Goal: Check status: Check status

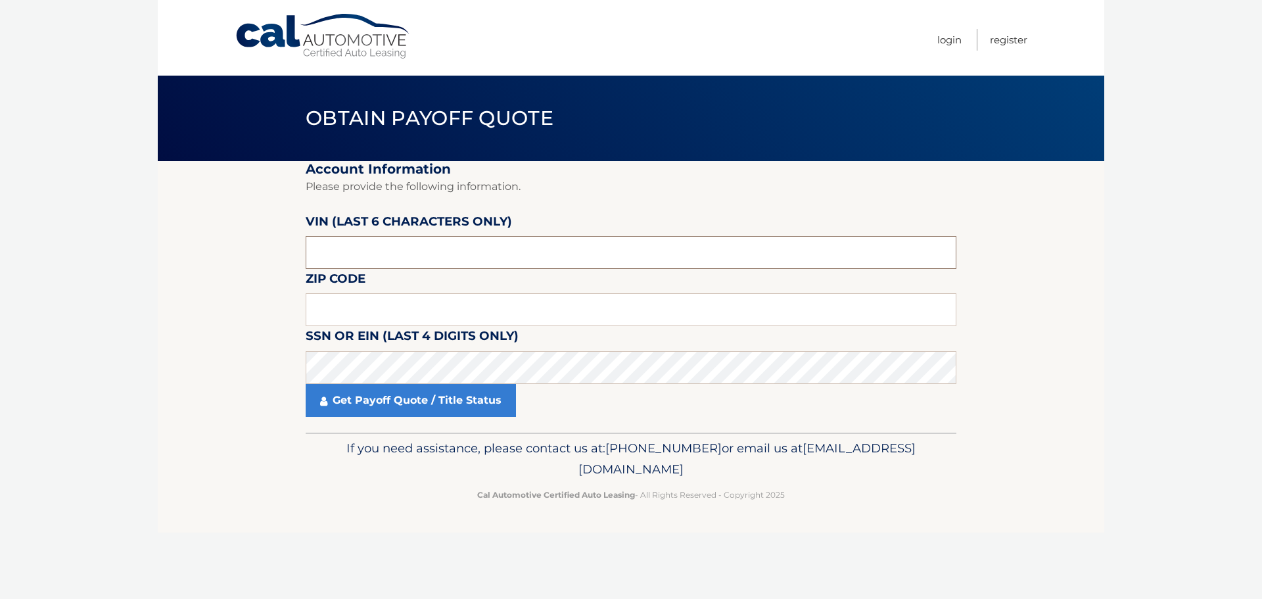
click at [479, 254] on input "text" at bounding box center [631, 252] width 651 height 33
click at [369, 317] on input "text" at bounding box center [631, 309] width 651 height 33
type input "14224"
click at [525, 251] on input "text" at bounding box center [631, 252] width 651 height 33
drag, startPoint x: 358, startPoint y: 252, endPoint x: 279, endPoint y: 254, distance: 78.3
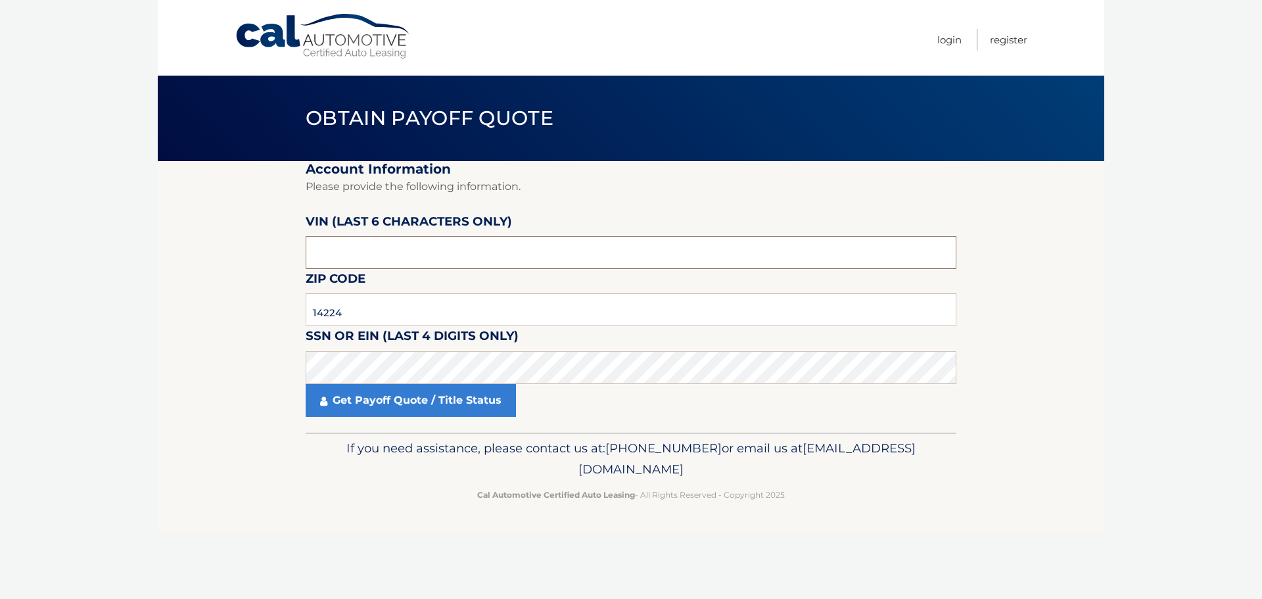
click at [280, 254] on section "Account Information Please provide the following information. VIN (last 6 chara…" at bounding box center [631, 297] width 947 height 272
type input "598329"
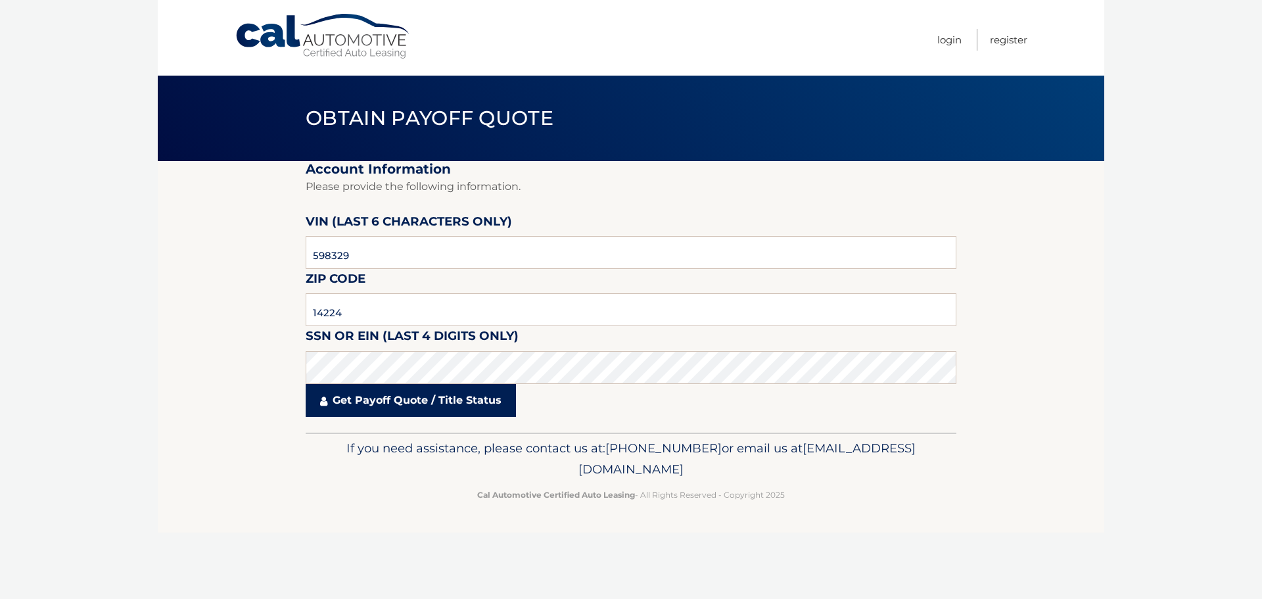
click at [448, 397] on link "Get Payoff Quote / Title Status" at bounding box center [411, 400] width 210 height 33
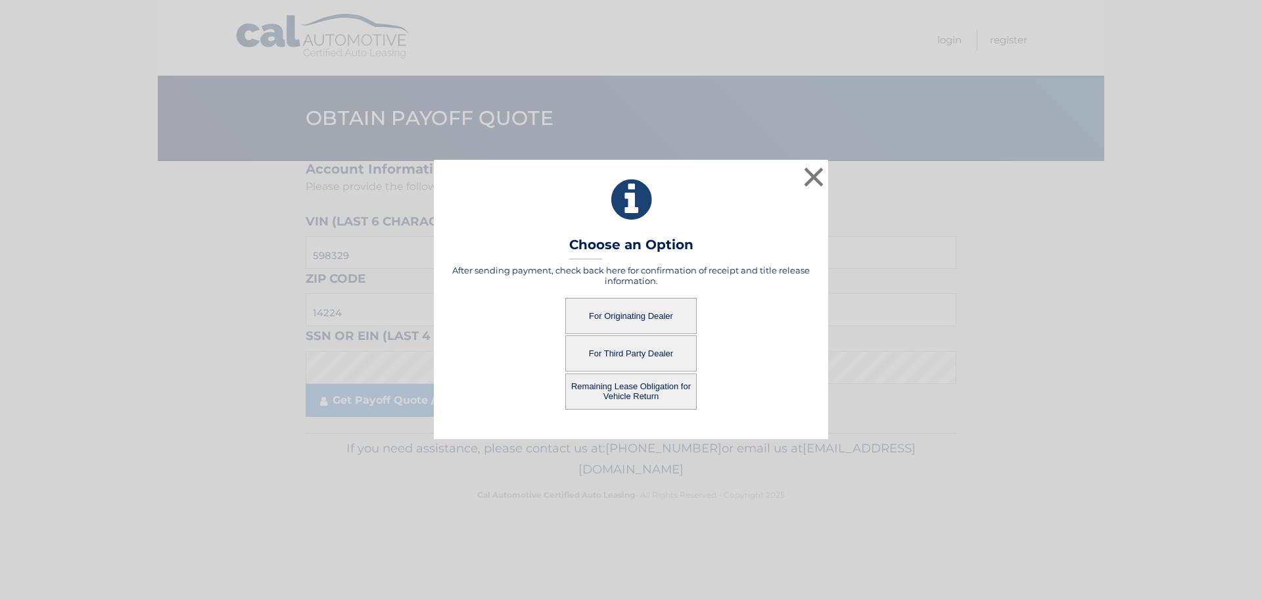
click at [644, 318] on button "For Originating Dealer" at bounding box center [631, 316] width 132 height 36
click at [627, 309] on button "For Originating Dealer" at bounding box center [631, 316] width 132 height 36
click at [638, 313] on button "For Originating Dealer" at bounding box center [631, 316] width 132 height 36
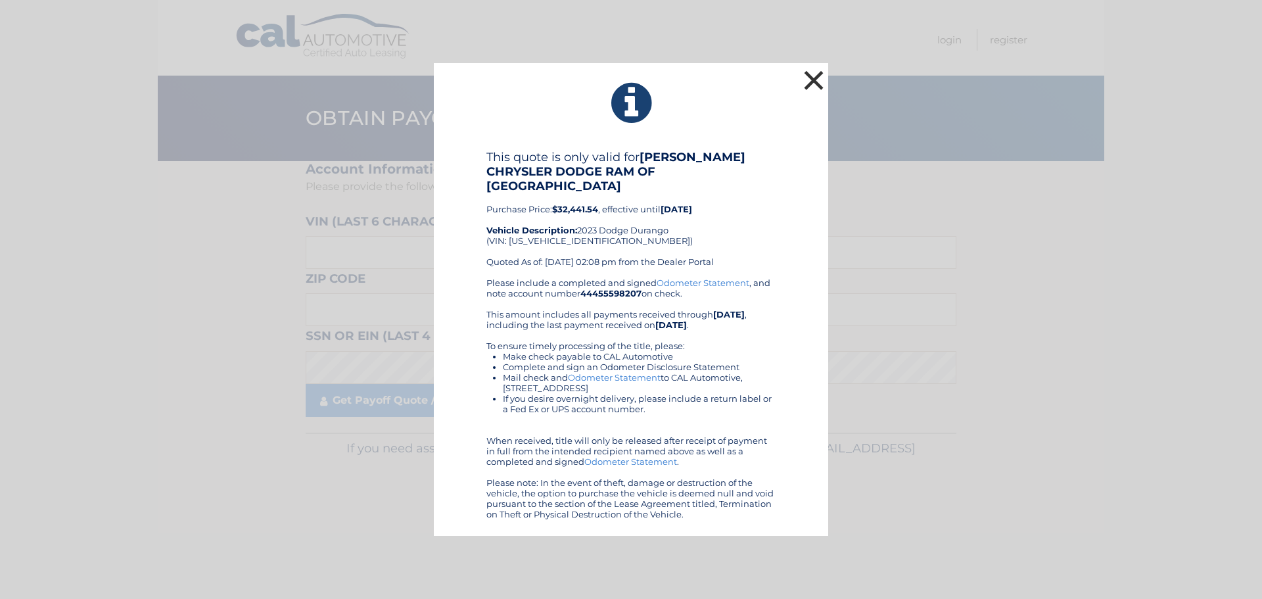
click at [822, 91] on button "×" at bounding box center [814, 80] width 26 height 26
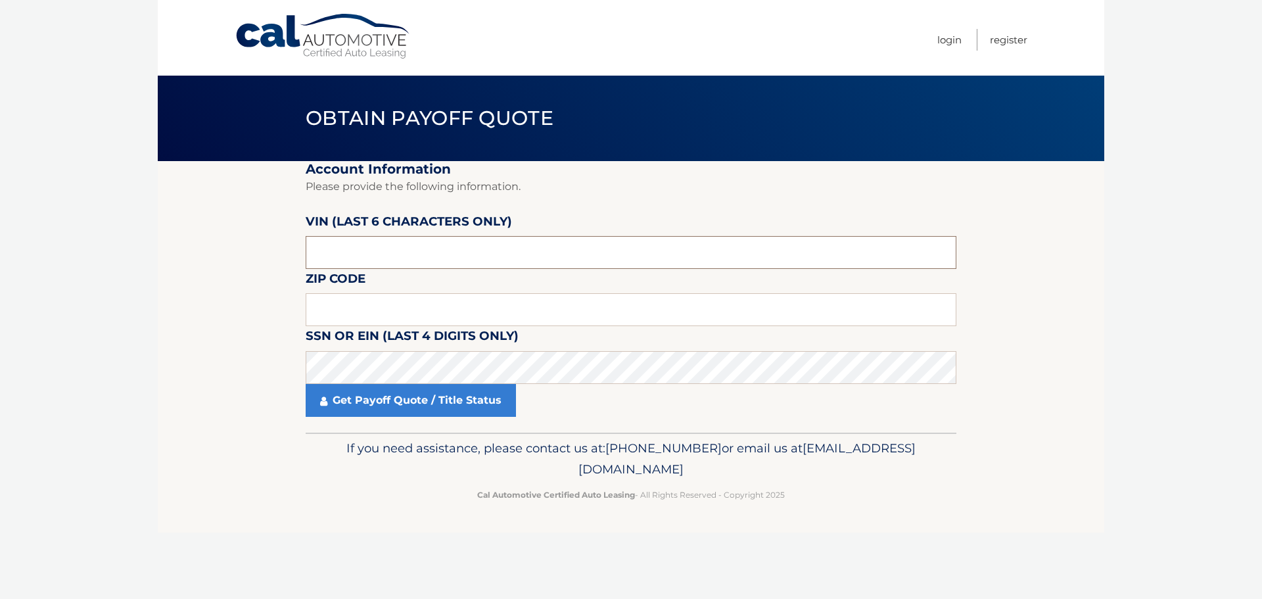
click at [435, 258] on input "text" at bounding box center [631, 252] width 651 height 33
drag, startPoint x: 419, startPoint y: 252, endPoint x: 0, endPoint y: 232, distance: 419.3
click at [0, 234] on body "Cal Automotive Menu Login Register Obtain Payoff Quote" at bounding box center [631, 299] width 1262 height 599
type input "598329"
click at [354, 318] on input "text" at bounding box center [631, 309] width 651 height 33
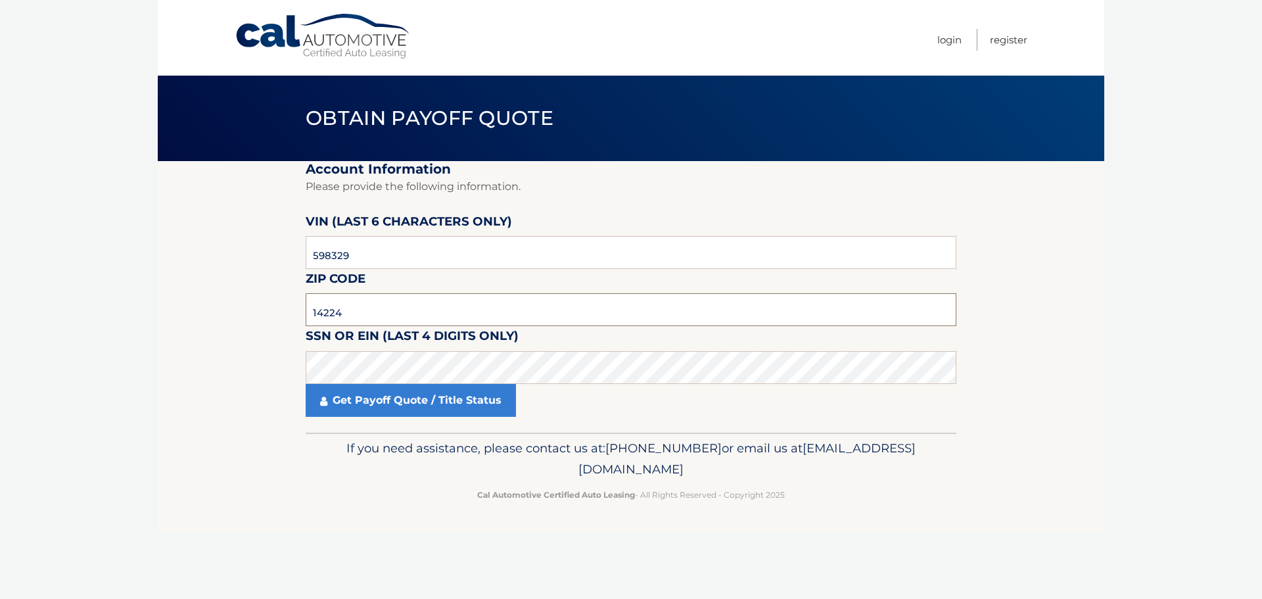
type input "14224"
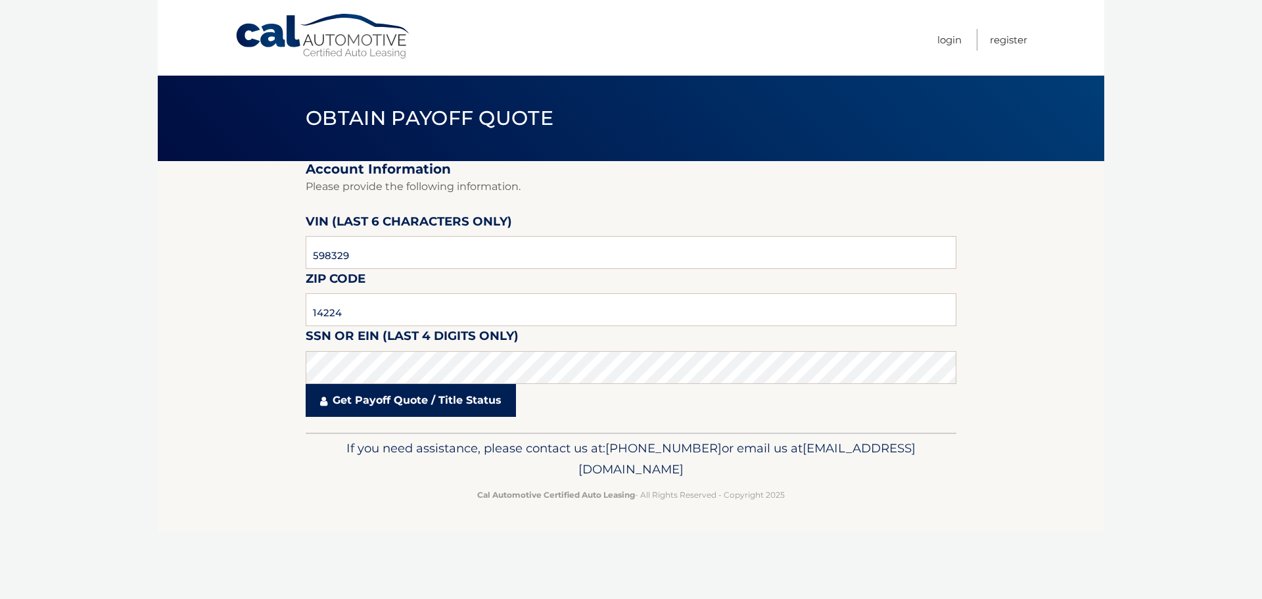
click at [382, 408] on link "Get Payoff Quote / Title Status" at bounding box center [411, 400] width 210 height 33
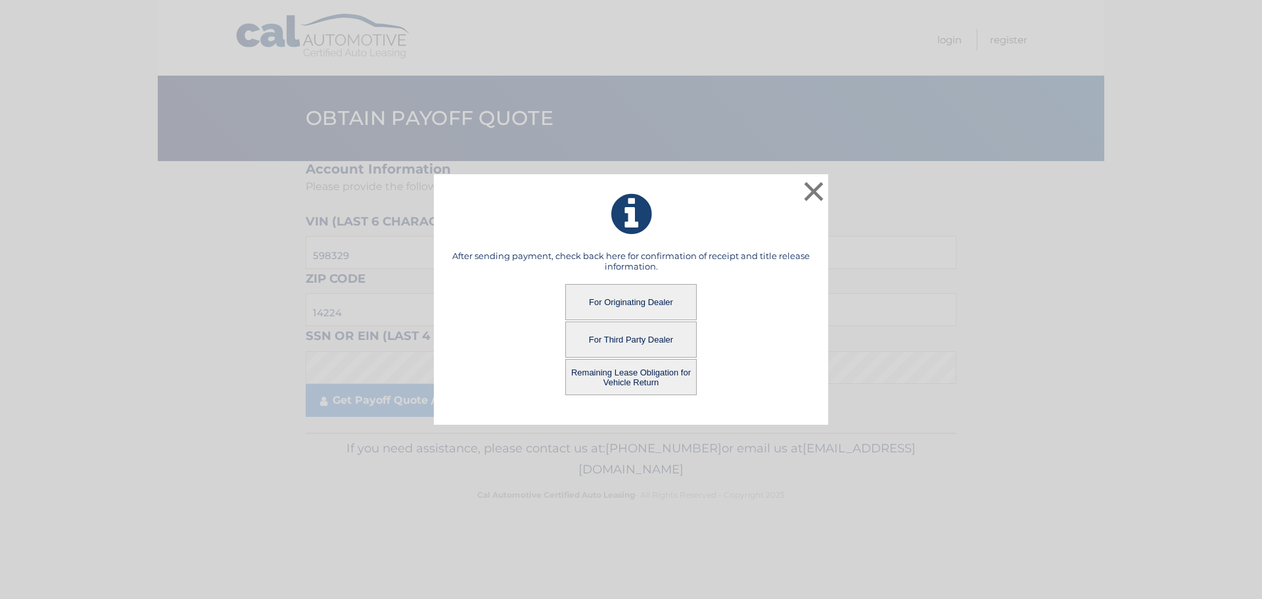
click at [623, 381] on button "Remaining Lease Obligation for Vehicle Return" at bounding box center [631, 377] width 132 height 36
click at [624, 385] on button "Remaining Lease Obligation for Vehicle Return" at bounding box center [631, 377] width 132 height 36
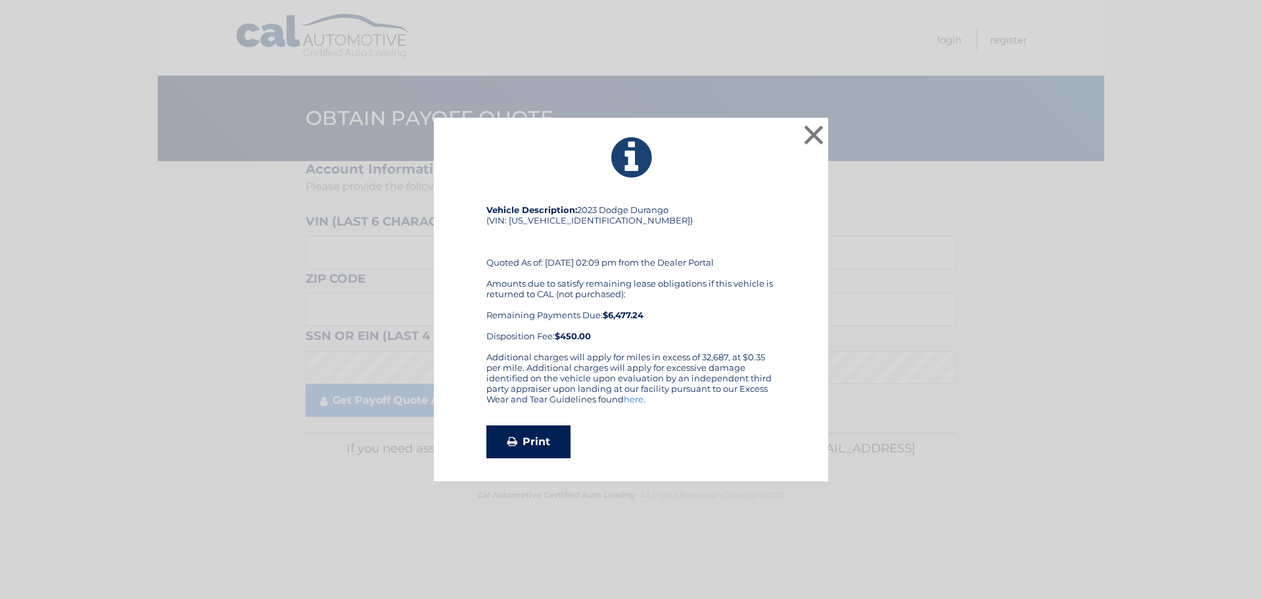
click at [527, 453] on link "Print" at bounding box center [529, 441] width 84 height 33
click at [812, 134] on button "×" at bounding box center [814, 135] width 26 height 26
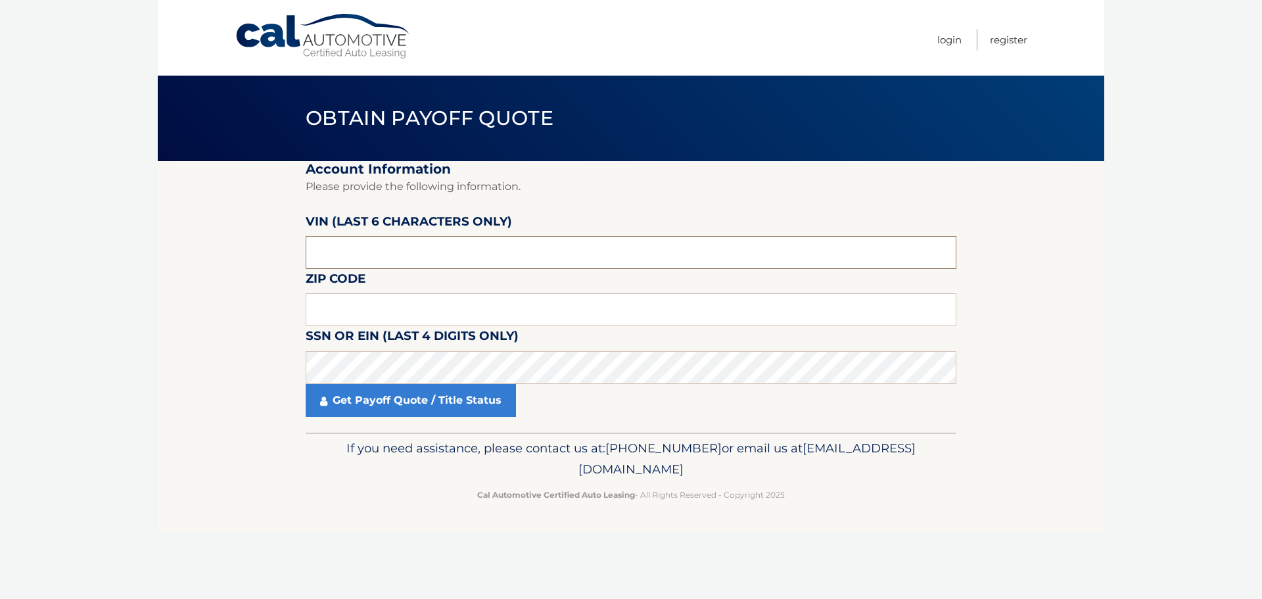
click at [393, 247] on input "text" at bounding box center [631, 252] width 651 height 33
drag, startPoint x: 393, startPoint y: 247, endPoint x: 139, endPoint y: 248, distance: 253.1
click at [139, 248] on body "Cal Automotive Menu Login Register Obtain Payoff Quote" at bounding box center [631, 299] width 1262 height 599
type input "598329"
click at [354, 316] on input "text" at bounding box center [631, 309] width 651 height 33
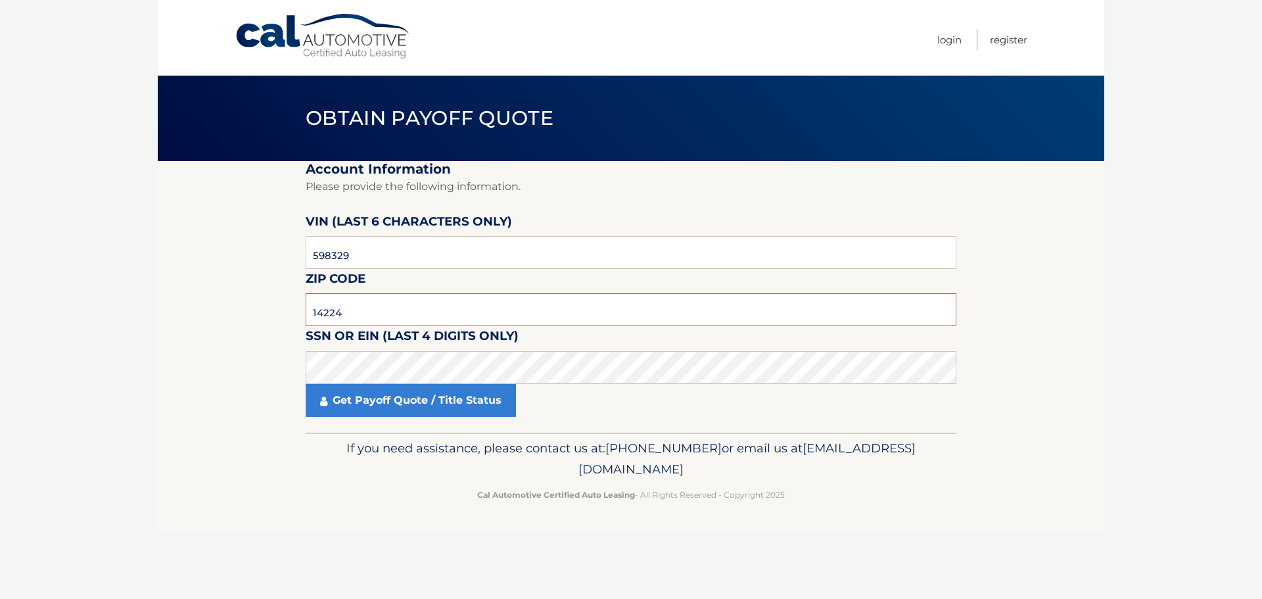
type input "14224"
click at [384, 417] on fieldset "Account Information Please provide the following information. VIN (last 6 chara…" at bounding box center [631, 297] width 651 height 272
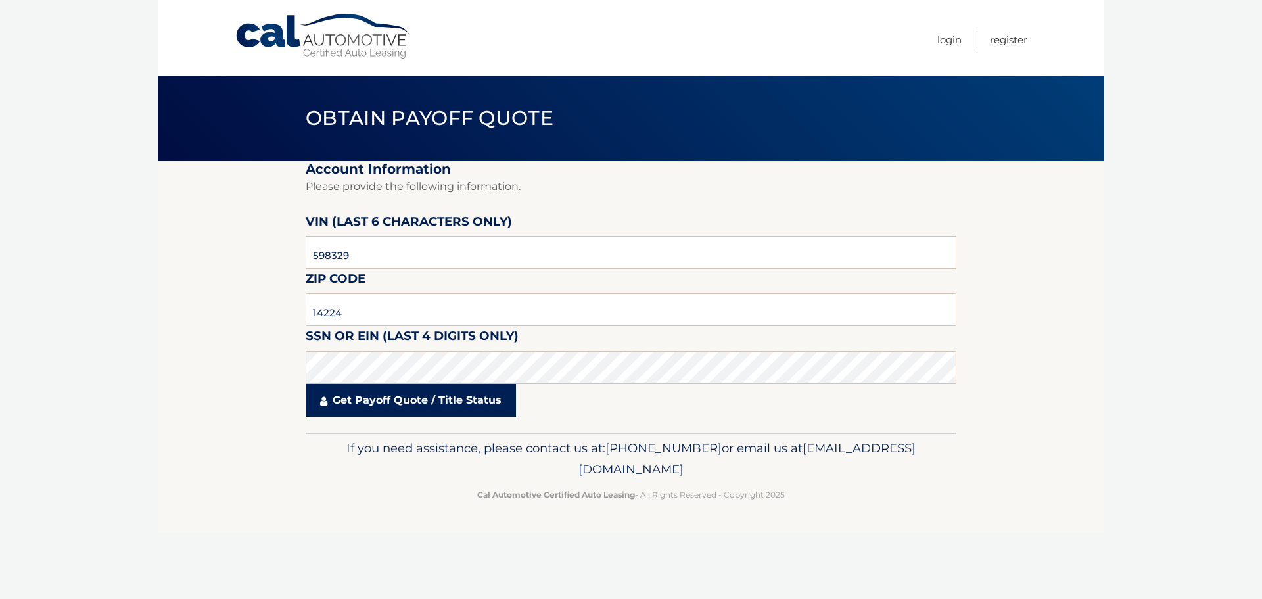
click at [390, 401] on link "Get Payoff Quote / Title Status" at bounding box center [411, 400] width 210 height 33
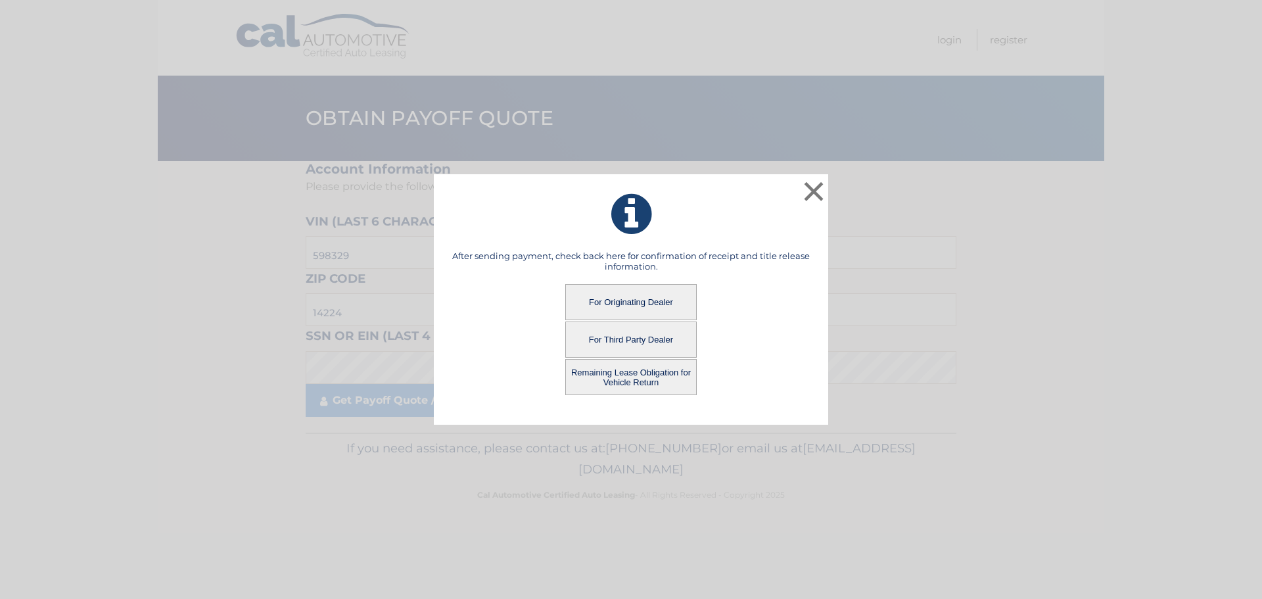
click at [648, 305] on button "For Originating Dealer" at bounding box center [631, 302] width 132 height 36
click at [645, 300] on button "For Originating Dealer" at bounding box center [631, 302] width 132 height 36
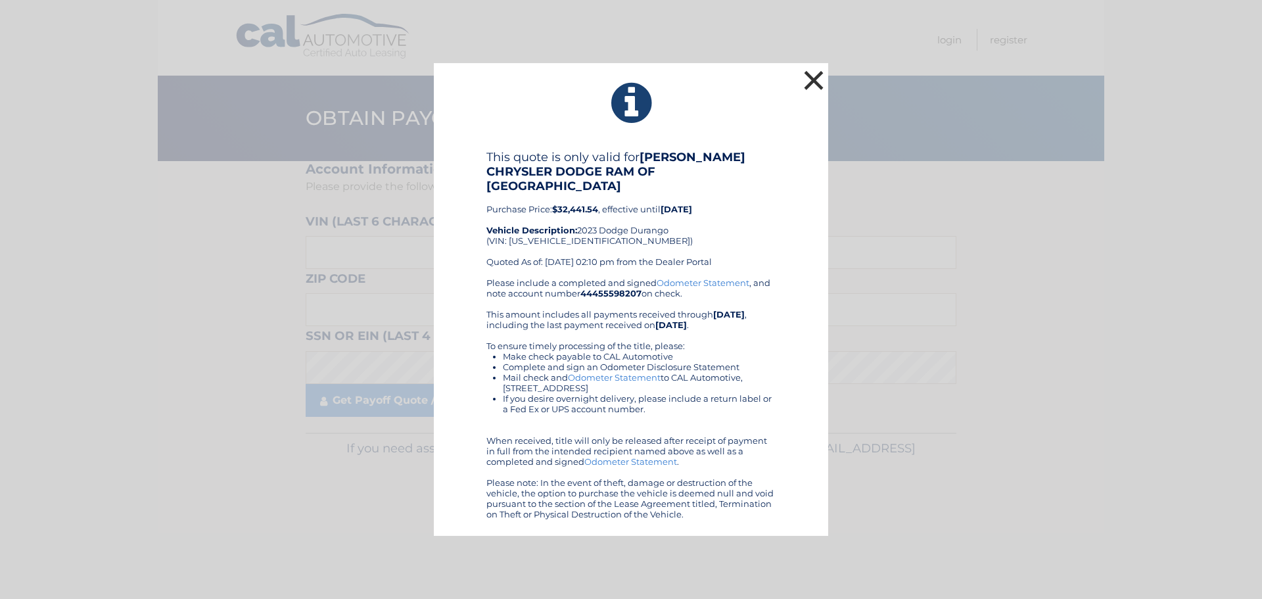
click at [818, 93] on button "×" at bounding box center [814, 80] width 26 height 26
